Goal: Information Seeking & Learning: Learn about a topic

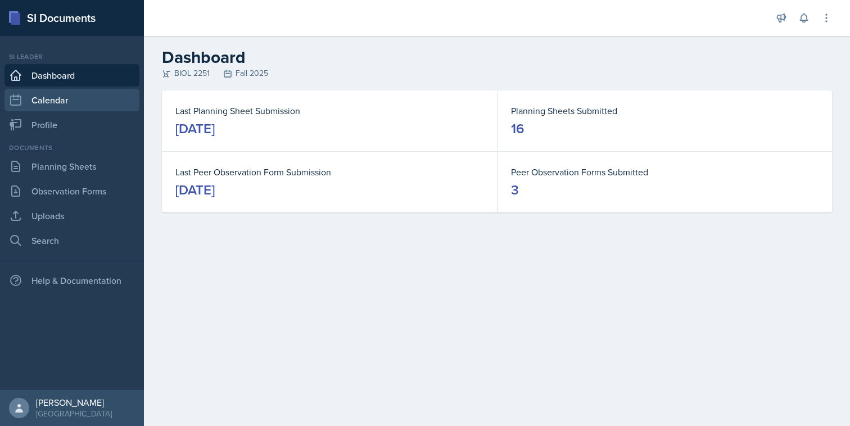
click at [69, 105] on link "Calendar" at bounding box center [71, 100] width 135 height 22
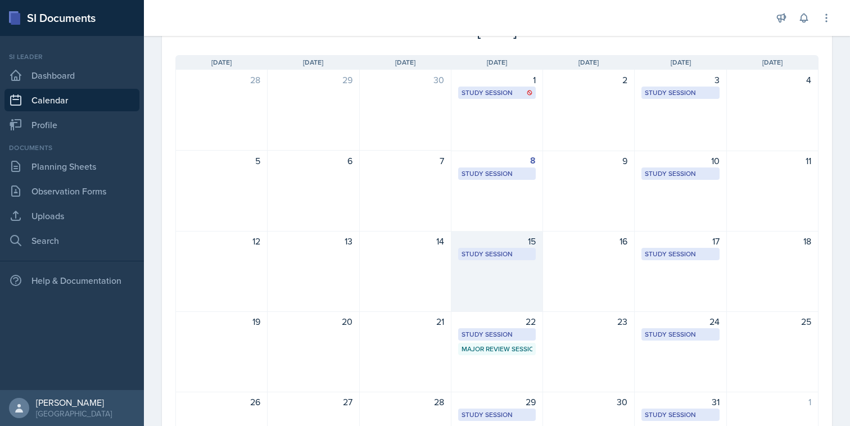
scroll to position [165, 0]
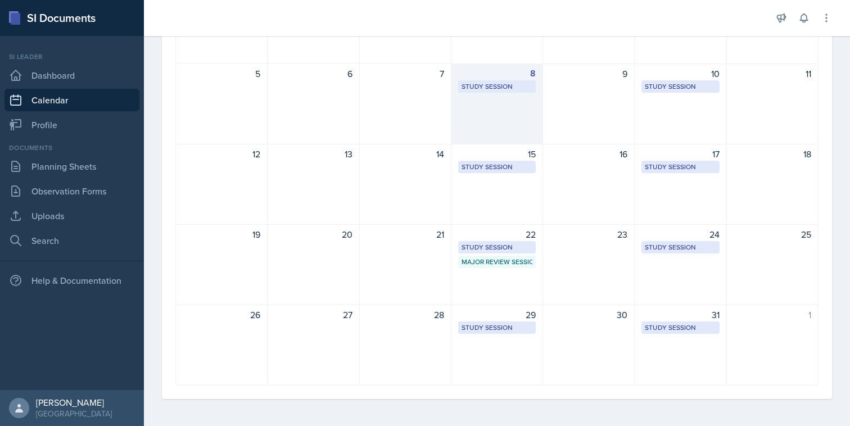
click at [504, 127] on div "8 Study Session Academic Learning Center 2100 1:25 PM - 2:15 PM" at bounding box center [498, 104] width 92 height 81
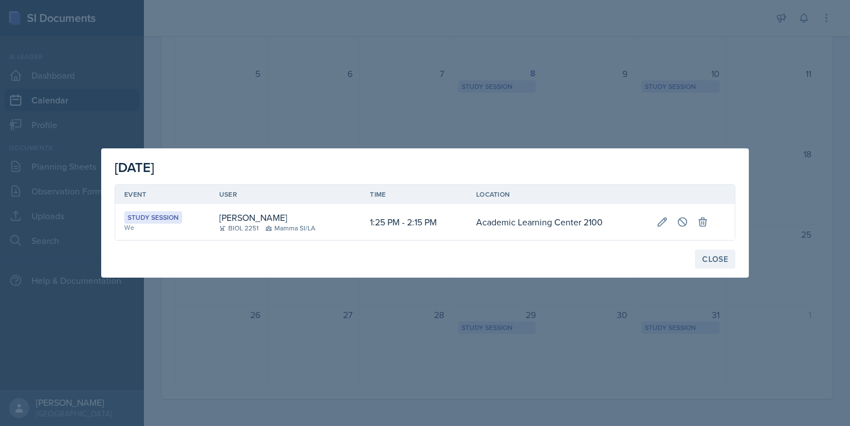
click at [714, 251] on button "Close" at bounding box center [715, 259] width 40 height 19
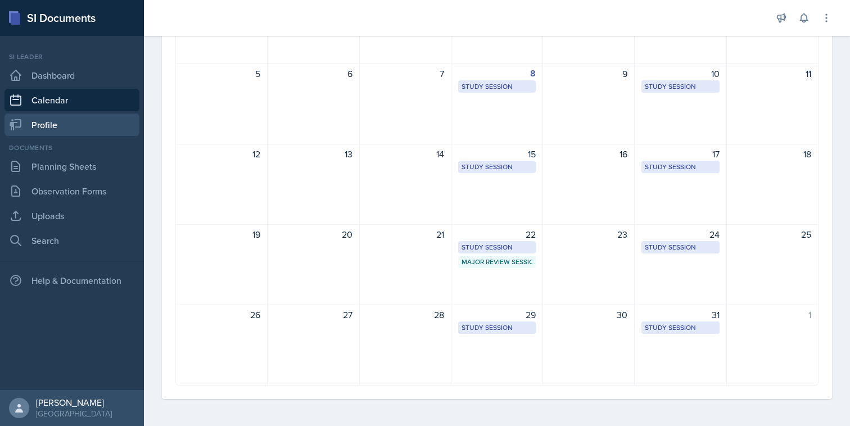
click at [90, 117] on link "Profile" at bounding box center [71, 125] width 135 height 22
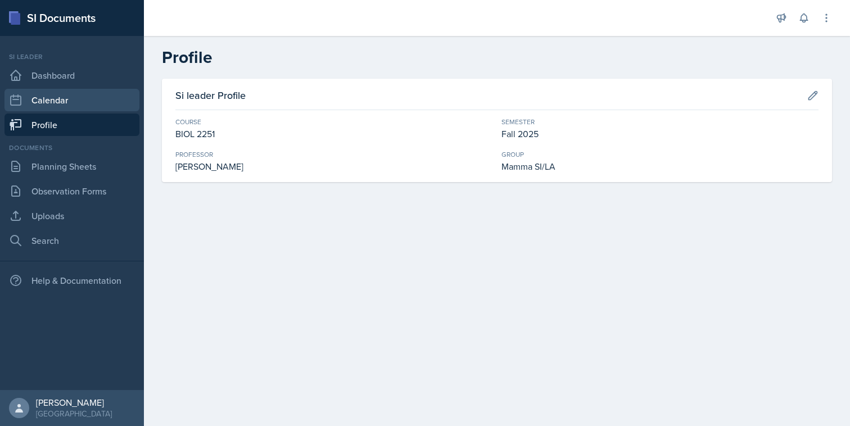
click at [94, 103] on link "Calendar" at bounding box center [71, 100] width 135 height 22
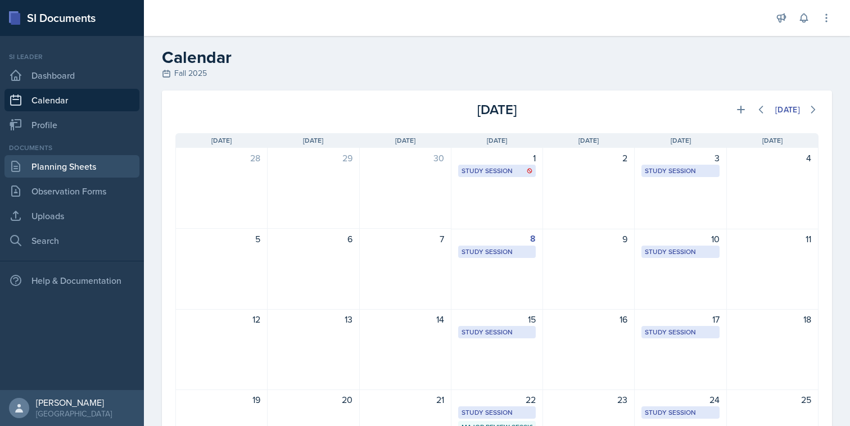
click at [95, 160] on link "Planning Sheets" at bounding box center [71, 166] width 135 height 22
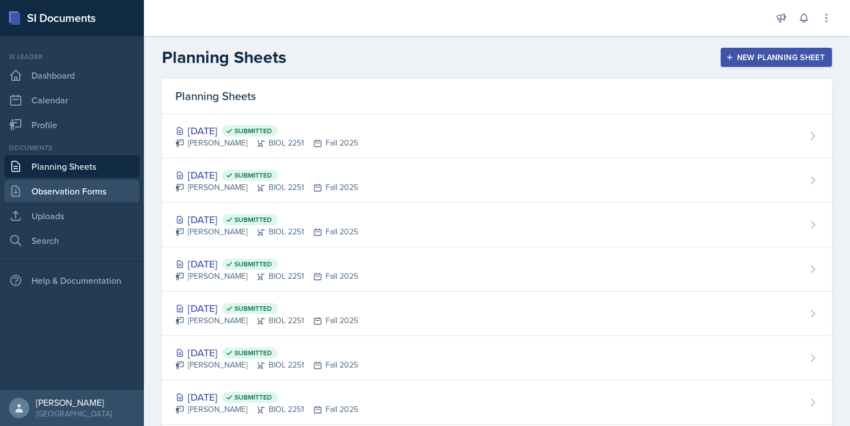
click at [94, 188] on link "Observation Forms" at bounding box center [71, 191] width 135 height 22
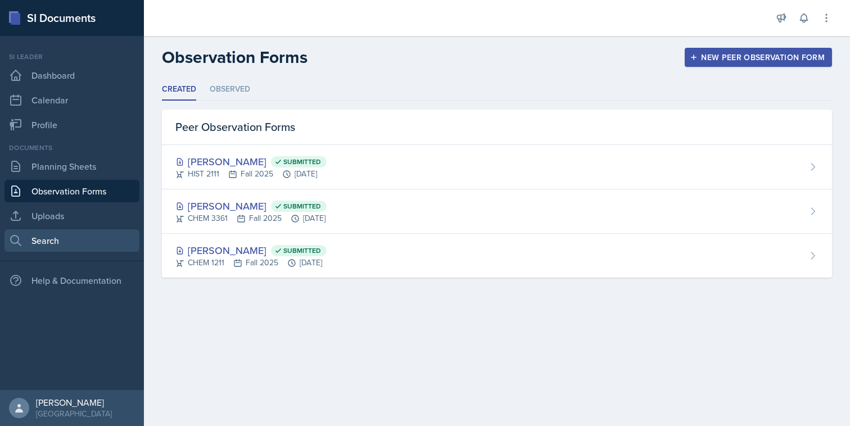
click at [91, 236] on link "Search" at bounding box center [71, 240] width 135 height 22
select select "all"
select select "1"
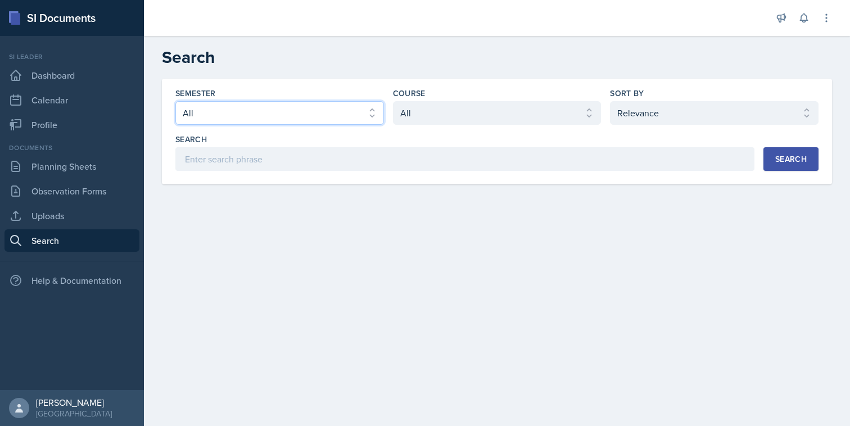
click at [322, 118] on select "Select semester All Fall 2025 Summer 2025 Spring 2025 Fall 2024 Summer 2024 Spr…" at bounding box center [279, 113] width 209 height 24
select select "2bed604d-1099-4043-b1bc-2365e8740244"
click at [175, 101] on select "Select semester All Fall 2025 Summer 2025 Spring 2025 Fall 2024 Summer 2024 Spr…" at bounding box center [279, 113] width 209 height 24
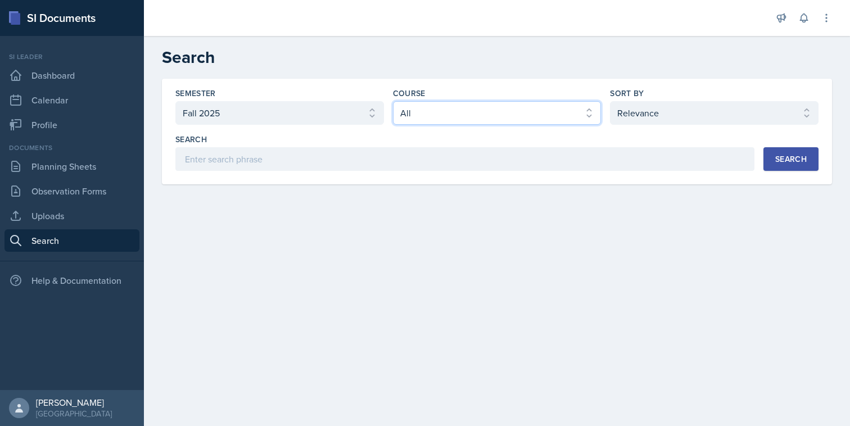
click at [429, 114] on select "Select course All ACCT 2101 ACCT 2102 ACCT 4050 ANTH 1102 ANTH 3301 ARCH 1000 A…" at bounding box center [497, 113] width 209 height 24
select select "5fcd17bf-4c83-4ef3-b338-22f7dd783e60"
click at [393, 101] on select "Select course All ACCT 2101 ACCT 2102 ACCT 4050 ANTH 1102 ANTH 3301 ARCH 1000 A…" at bounding box center [497, 113] width 209 height 24
click at [779, 165] on button "Search" at bounding box center [791, 159] width 55 height 24
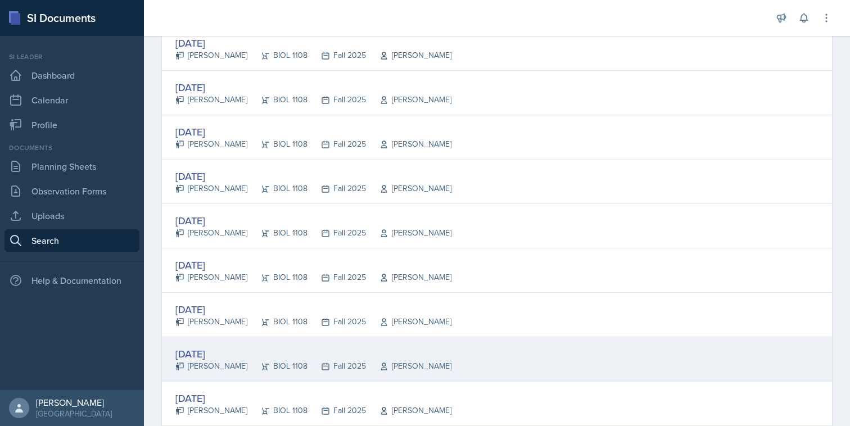
scroll to position [368, 0]
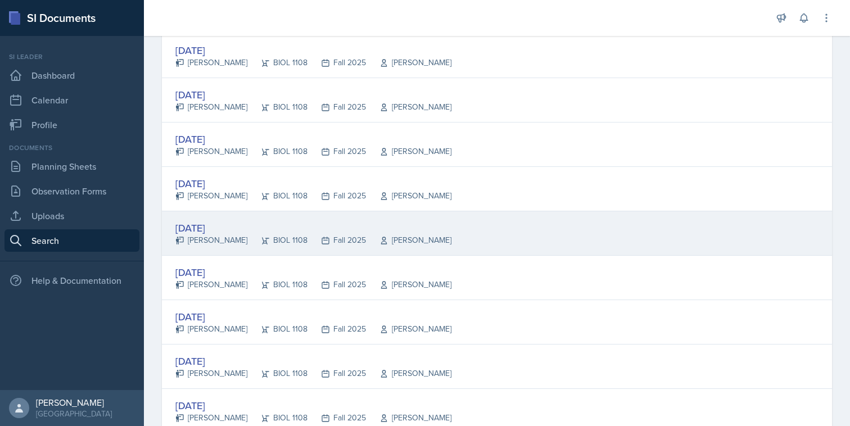
click at [286, 244] on div "BIOL 1108" at bounding box center [277, 240] width 60 height 12
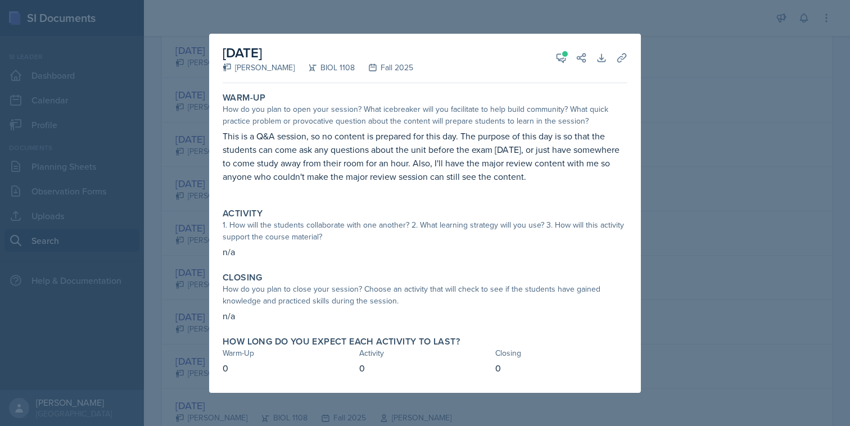
click at [163, 238] on div at bounding box center [425, 213] width 850 height 426
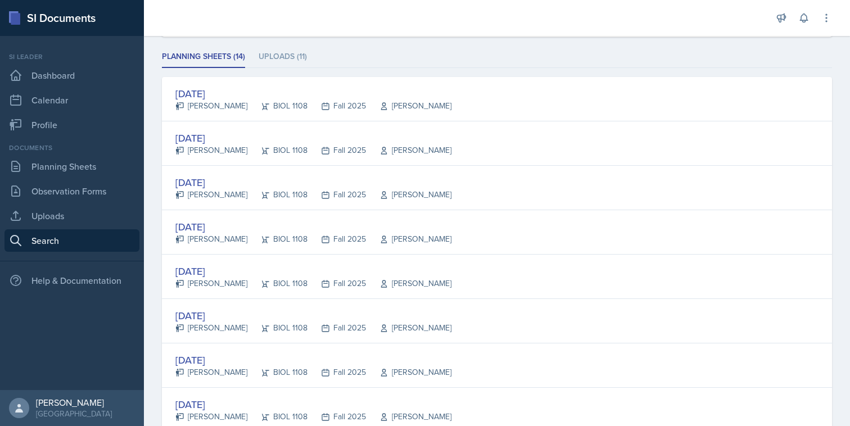
scroll to position [147, 0]
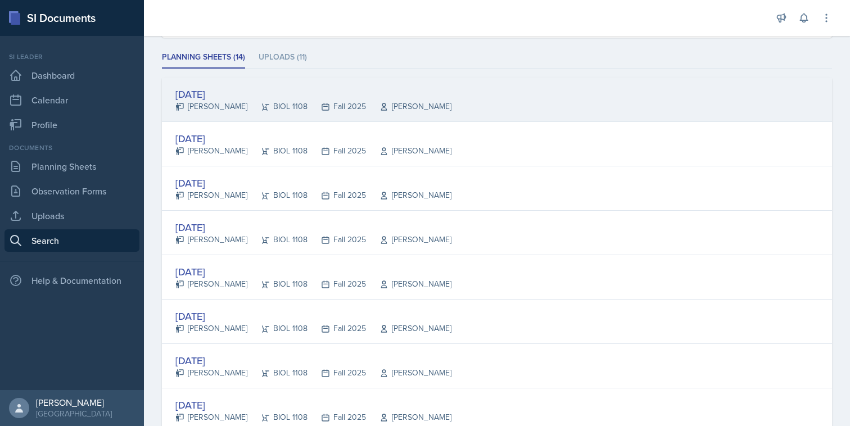
click at [284, 93] on div "[DATE]" at bounding box center [313, 94] width 276 height 15
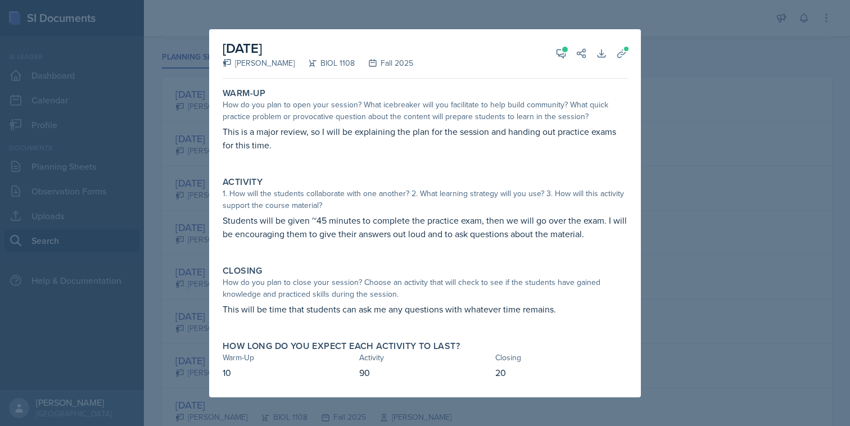
click at [644, 161] on div at bounding box center [425, 213] width 850 height 426
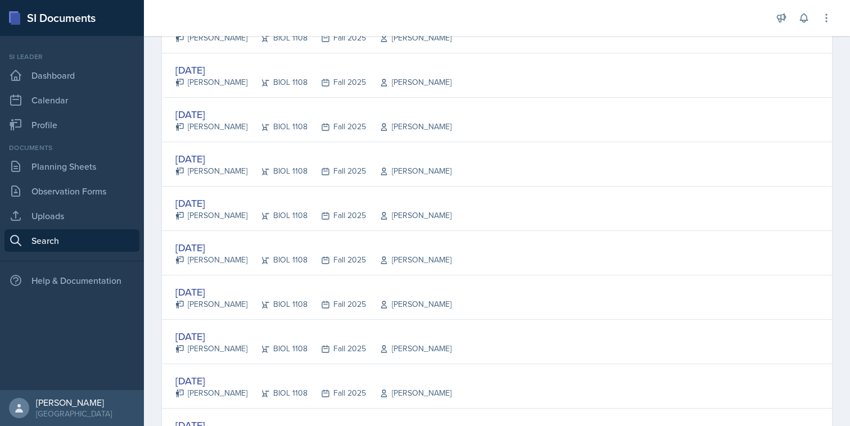
scroll to position [349, 0]
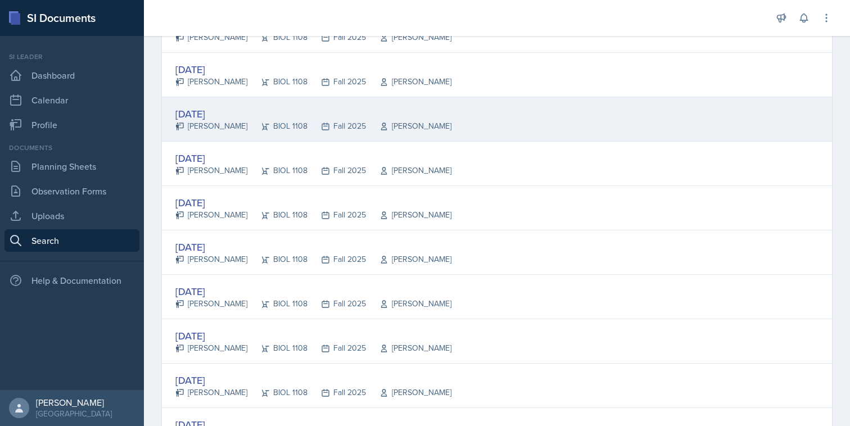
click at [358, 122] on div "Fall 2025" at bounding box center [337, 126] width 58 height 12
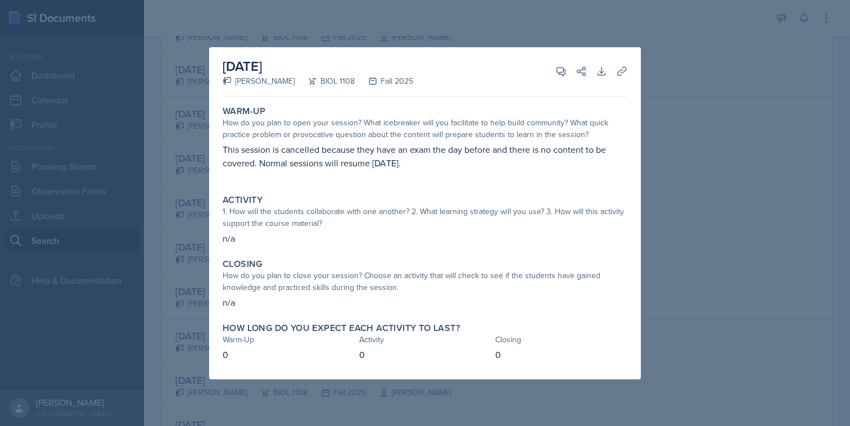
click at [657, 179] on div at bounding box center [425, 213] width 850 height 426
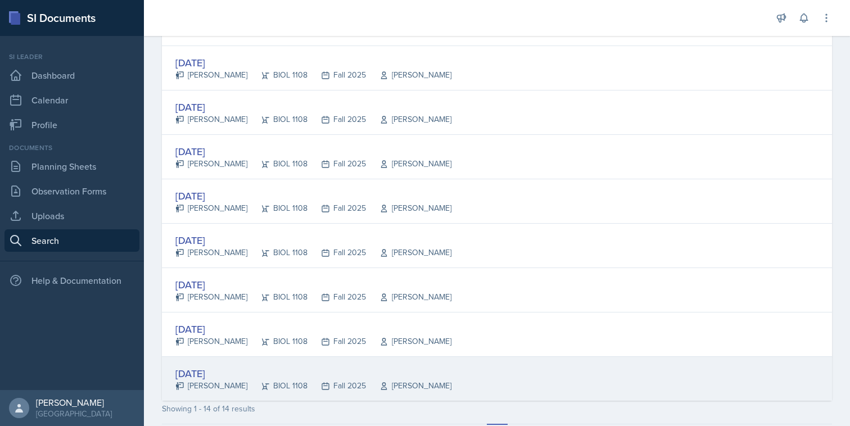
scroll to position [438, 0]
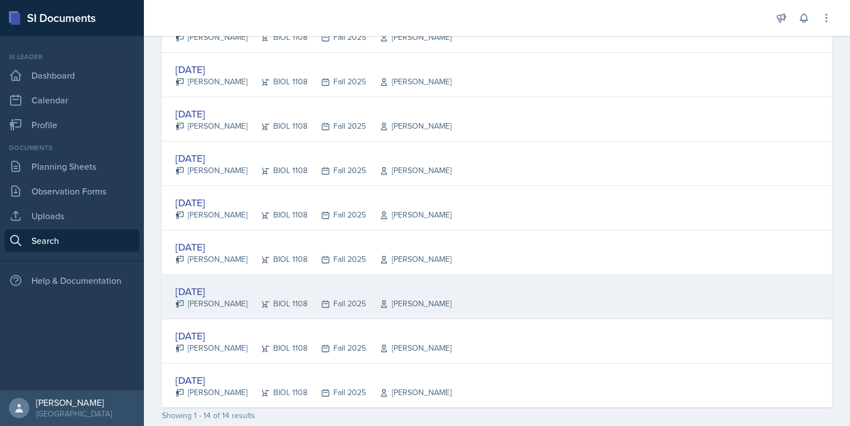
click at [440, 299] on div "[DATE] [PERSON_NAME] BIOL 1108 Fall 2025 [PERSON_NAME]" at bounding box center [497, 297] width 670 height 44
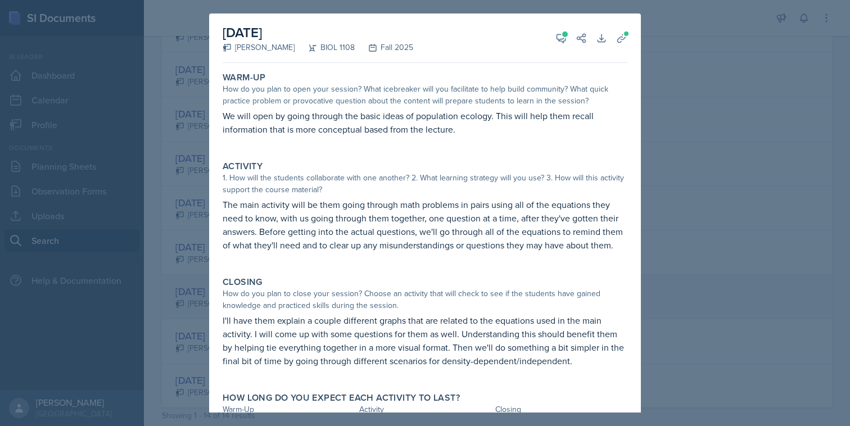
scroll to position [37, 0]
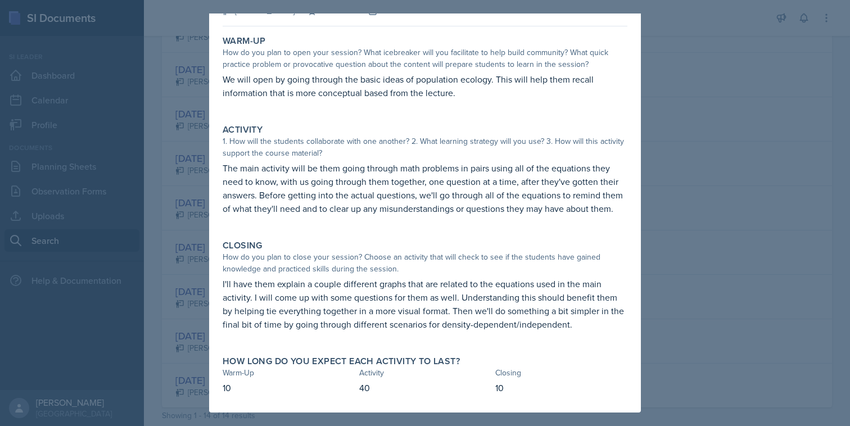
click at [702, 222] on div at bounding box center [425, 213] width 850 height 426
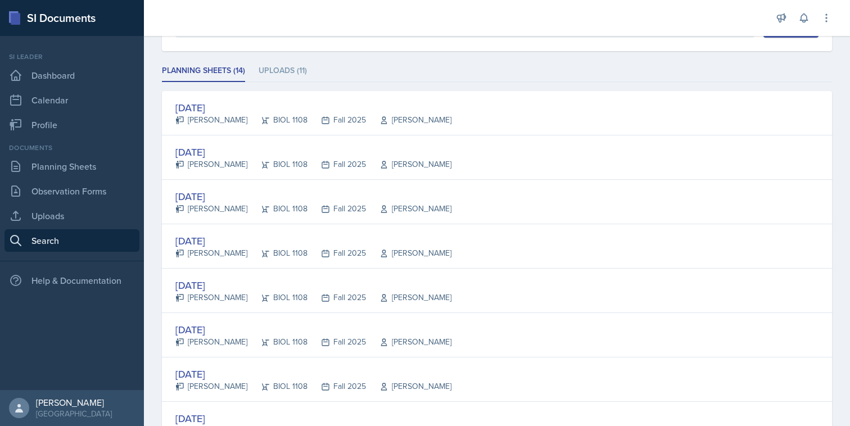
scroll to position [0, 0]
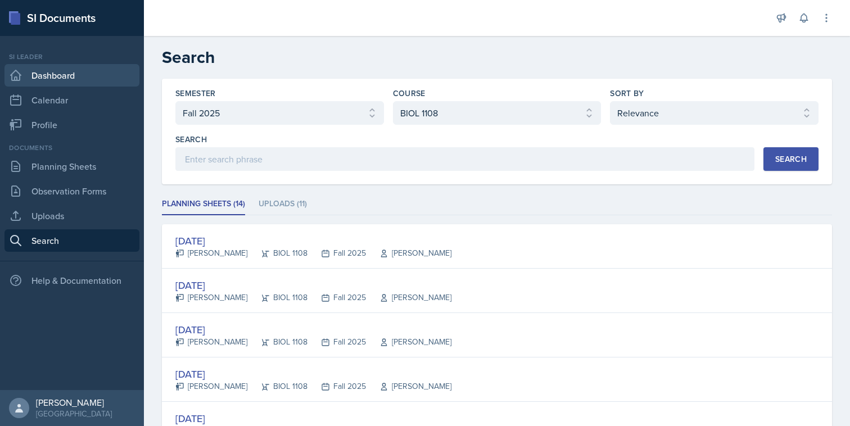
click at [70, 82] on link "Dashboard" at bounding box center [71, 75] width 135 height 22
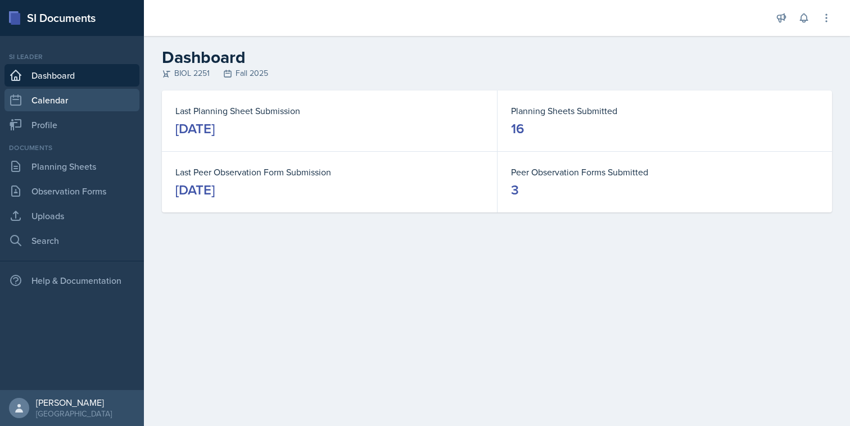
click at [69, 98] on link "Calendar" at bounding box center [71, 100] width 135 height 22
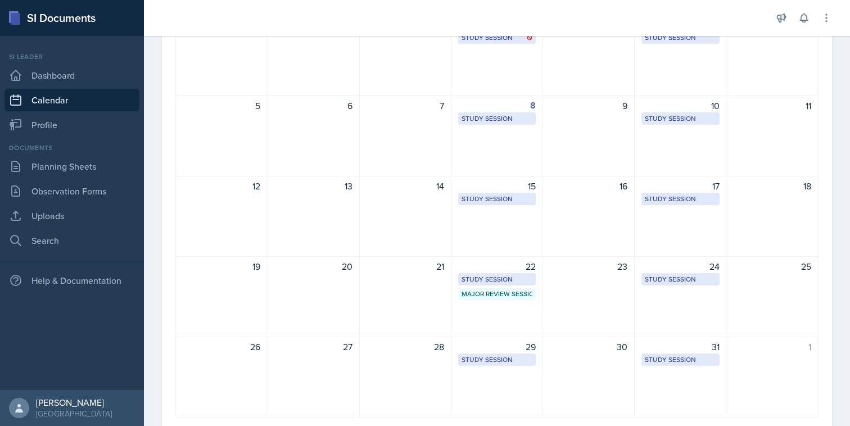
scroll to position [165, 0]
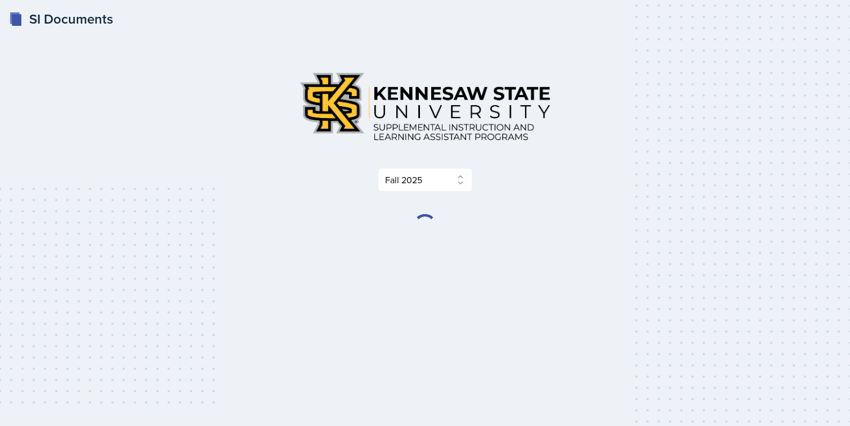
select select "2bed604d-1099-4043-b1bc-2365e8740244"
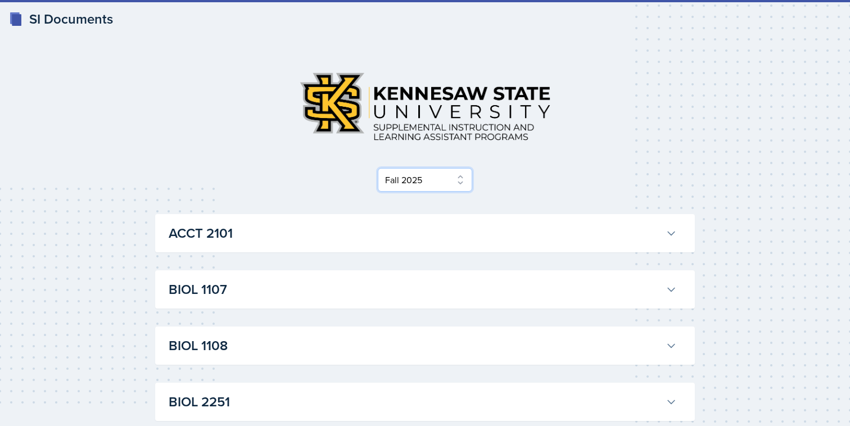
click at [449, 179] on select "Select Semester Fall 2025 Summer 2025 Spring 2025 Fall 2024 Summer 2024 Spring …" at bounding box center [425, 180] width 94 height 24
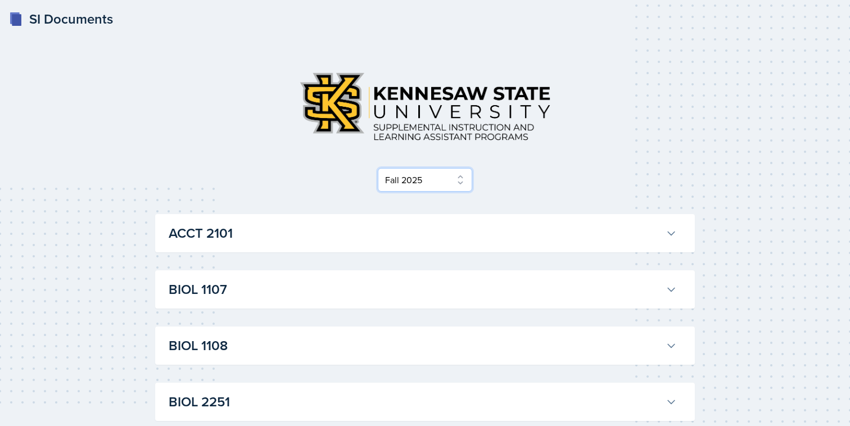
click at [378, 168] on select "Select Semester Fall 2025 Summer 2025 Spring 2025 Fall 2024 Summer 2024 Spring …" at bounding box center [425, 180] width 94 height 24
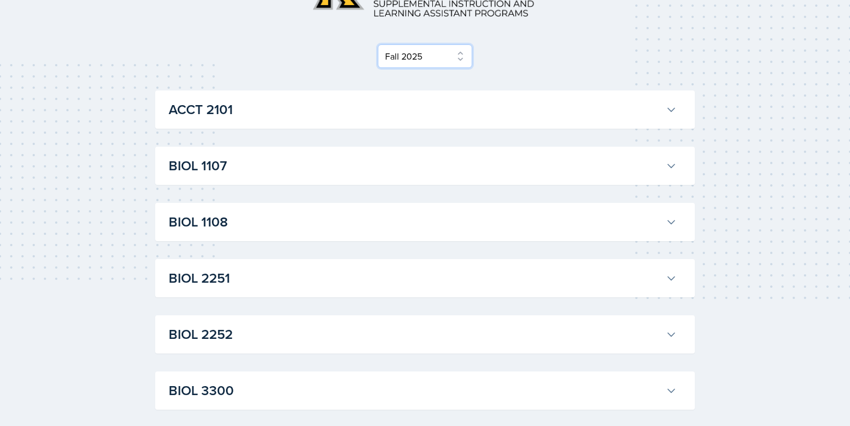
scroll to position [124, 0]
click at [492, 107] on h3 "ACCT 2101" at bounding box center [415, 109] width 493 height 20
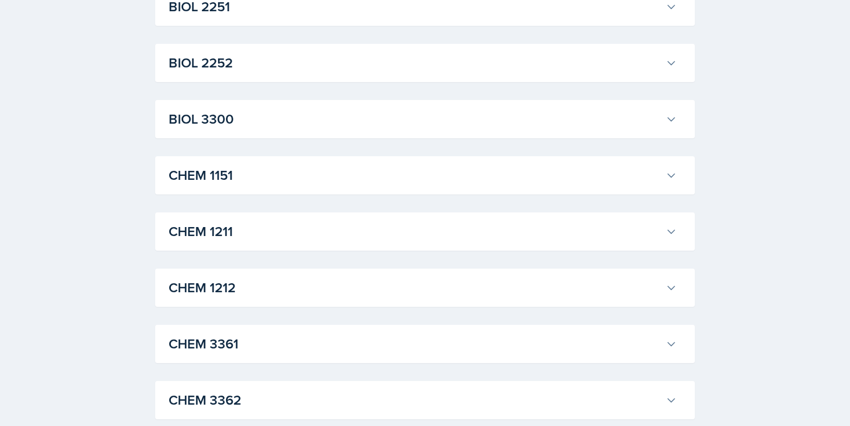
scroll to position [1973, 0]
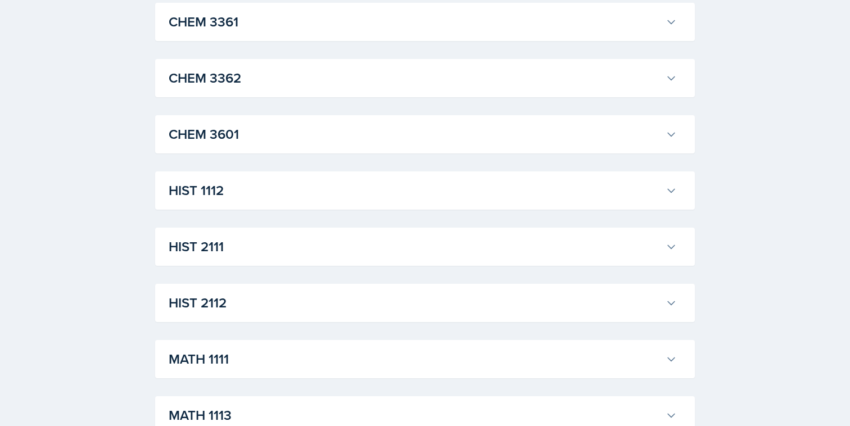
scroll to position [3389, 0]
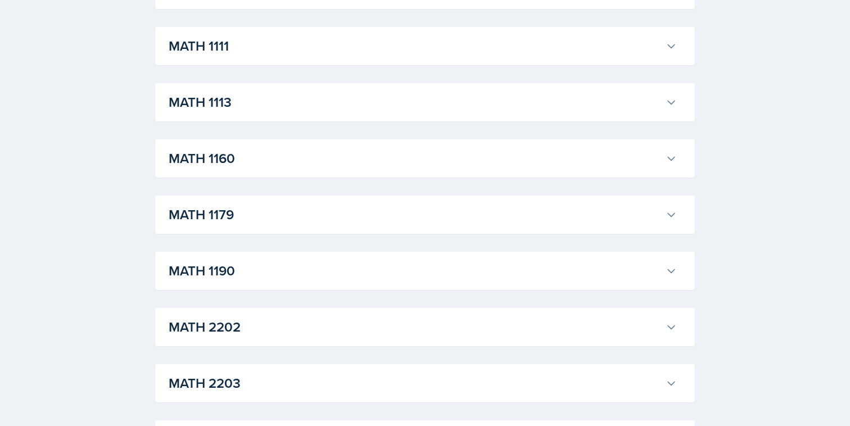
scroll to position [5114, 0]
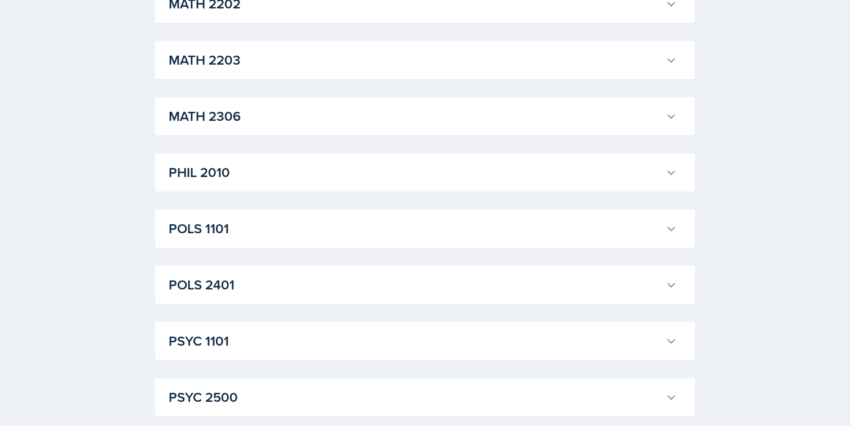
scroll to position [6259, 0]
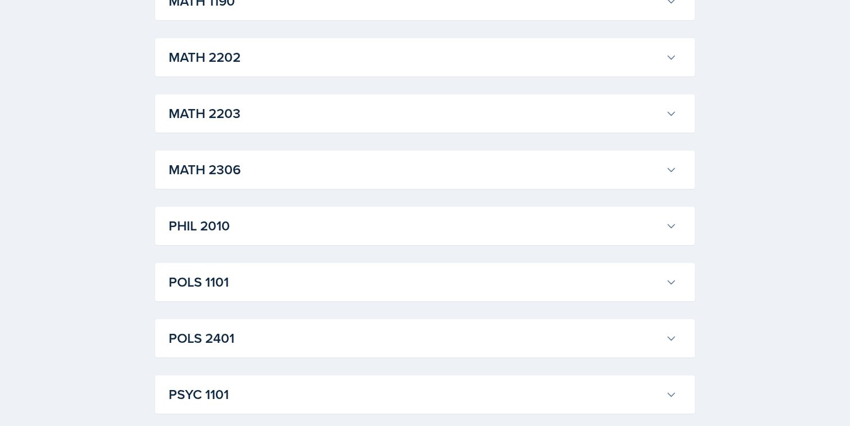
scroll to position [6341, 0]
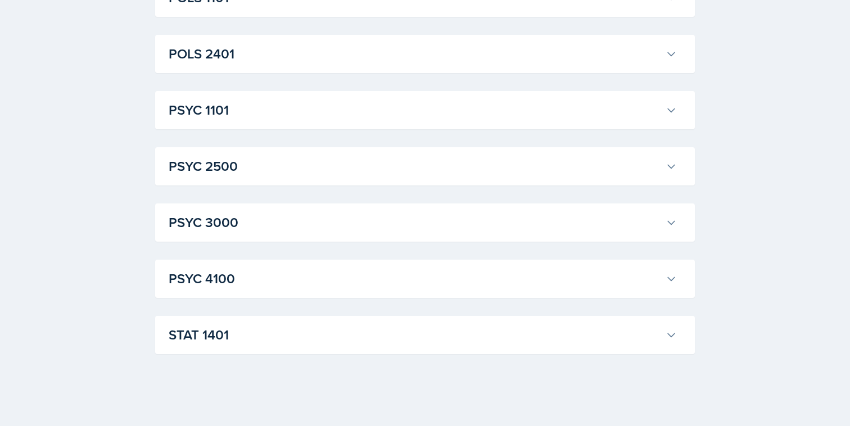
scroll to position [20419, 0]
click at [328, 64] on h3 "POLS 2401" at bounding box center [415, 54] width 493 height 20
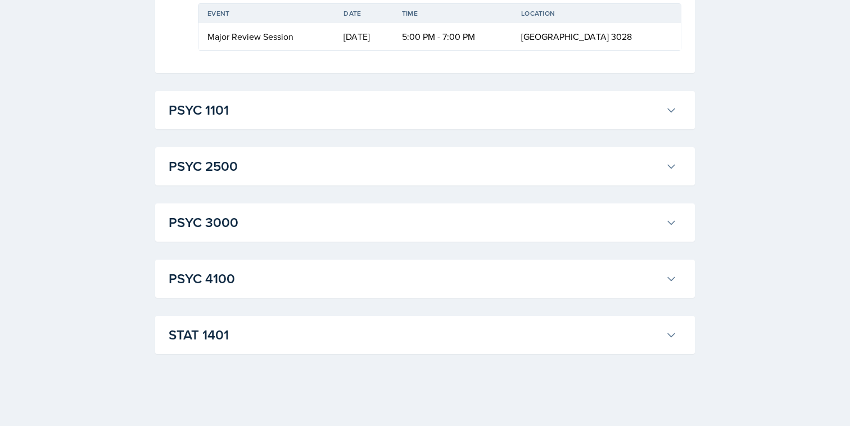
scroll to position [22118, 0]
click at [329, 120] on h3 "PSYC 1101" at bounding box center [415, 110] width 493 height 20
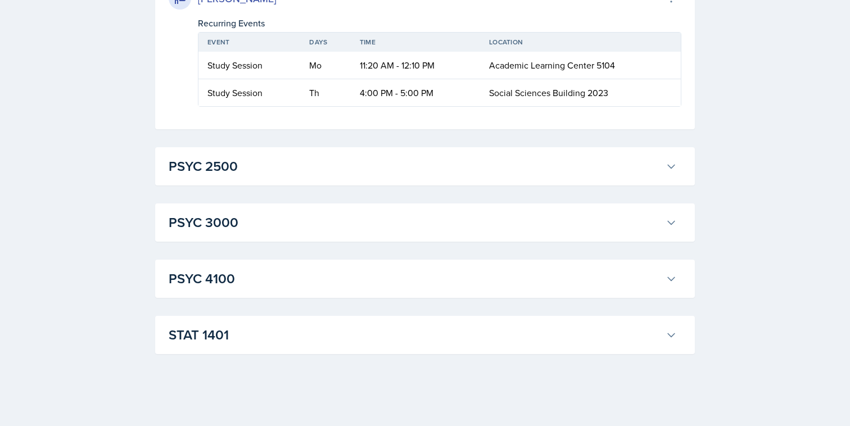
scroll to position [23836, 0]
click at [319, 168] on h3 "PSYC 2500" at bounding box center [415, 166] width 493 height 20
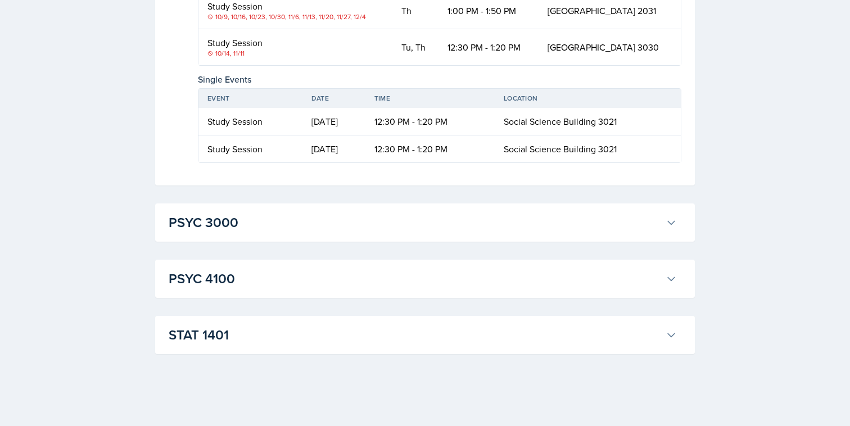
click at [305, 222] on h3 "PSYC 3000" at bounding box center [415, 223] width 493 height 20
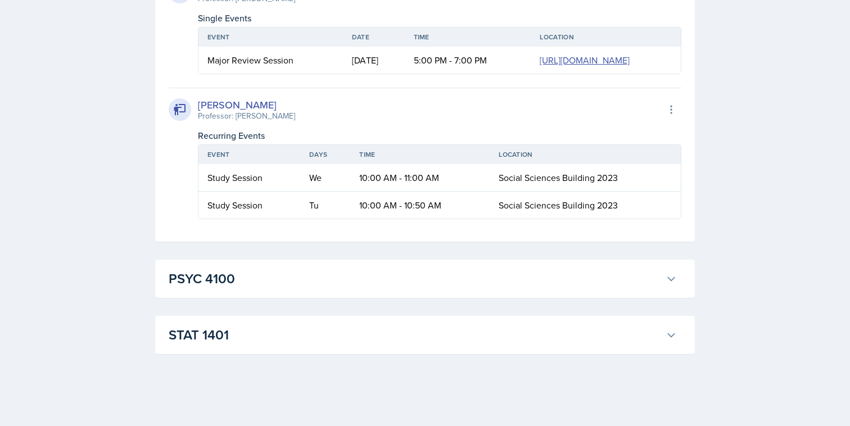
scroll to position [25124, 0]
click at [300, 268] on button "PSYC 4100" at bounding box center [422, 279] width 513 height 25
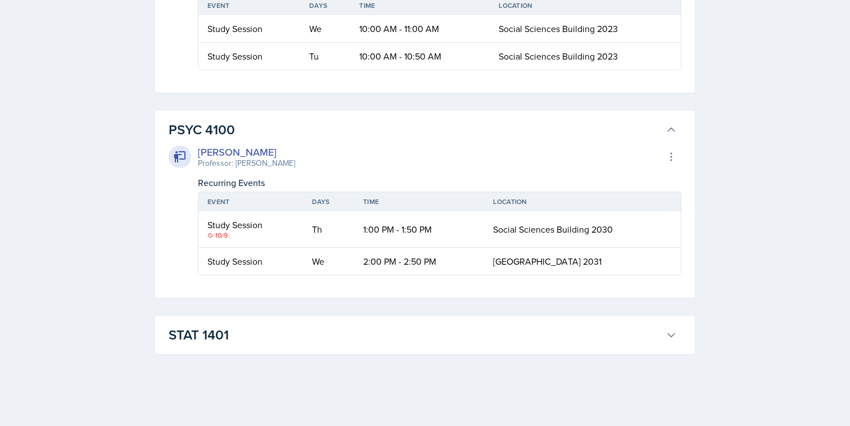
scroll to position [25273, 0]
click at [286, 334] on h3 "STAT 1401" at bounding box center [415, 335] width 493 height 20
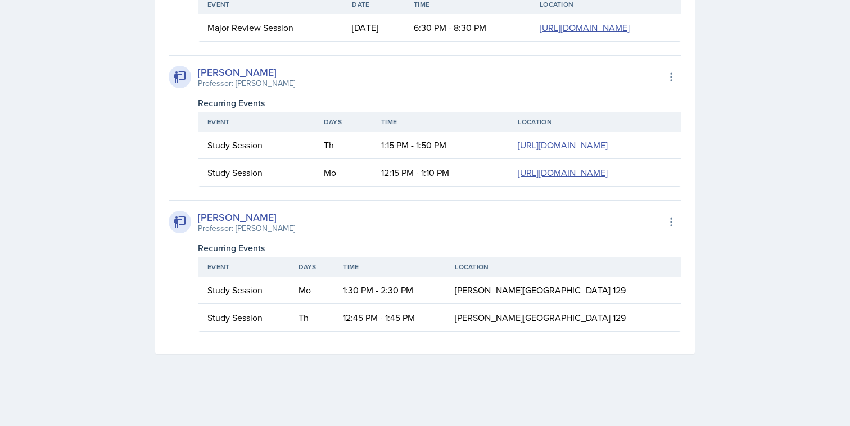
scroll to position [3965, 0]
